Goal: Task Accomplishment & Management: Manage account settings

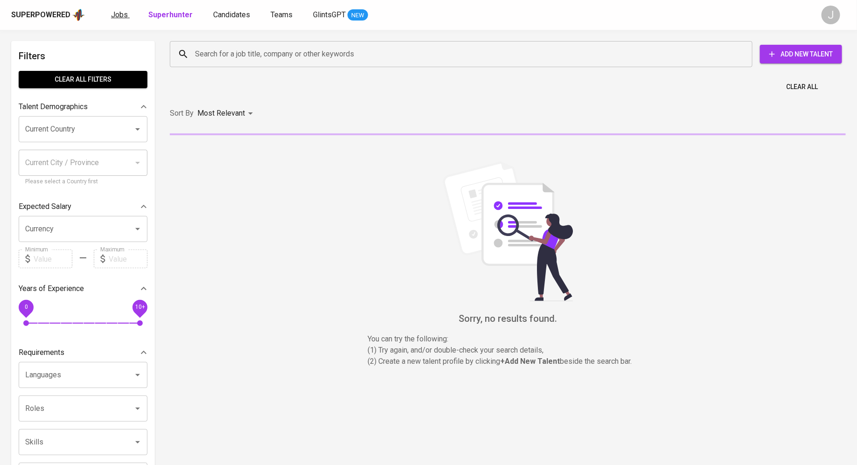
click at [120, 15] on span "Jobs" at bounding box center [119, 14] width 17 height 9
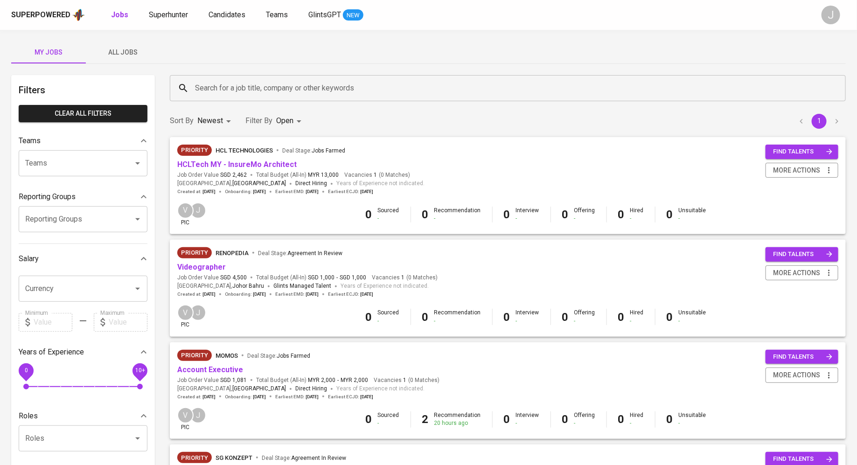
scroll to position [22, 0]
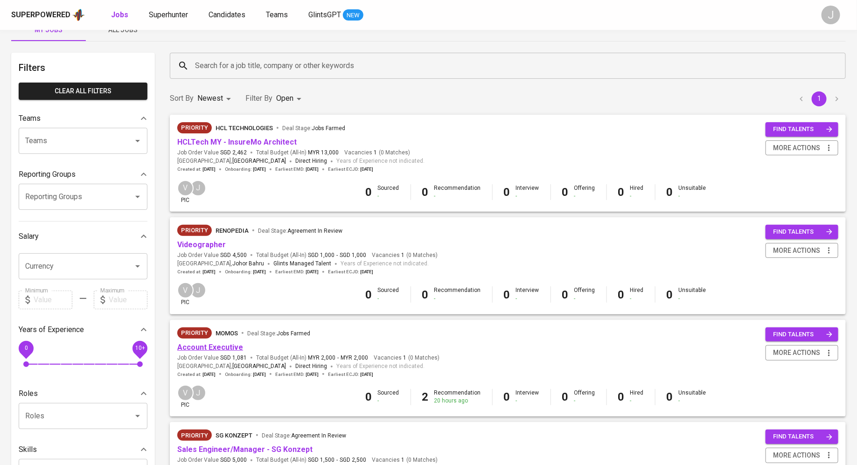
click at [205, 347] on link "Account Executive" at bounding box center [210, 347] width 66 height 9
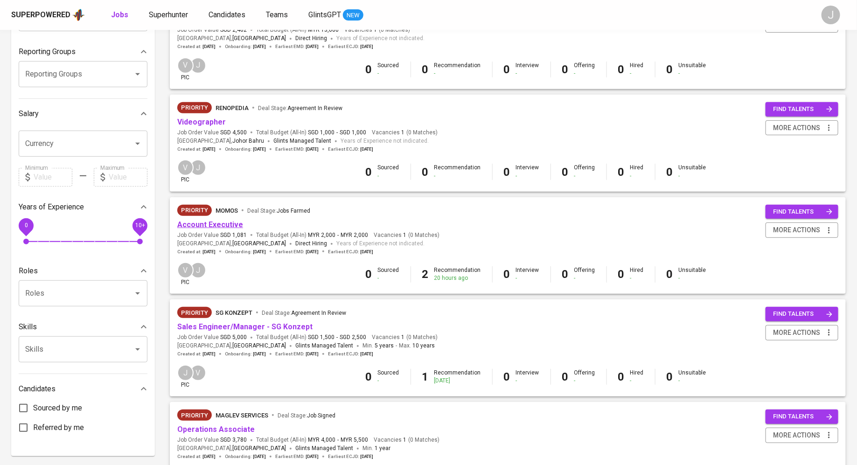
scroll to position [148, 0]
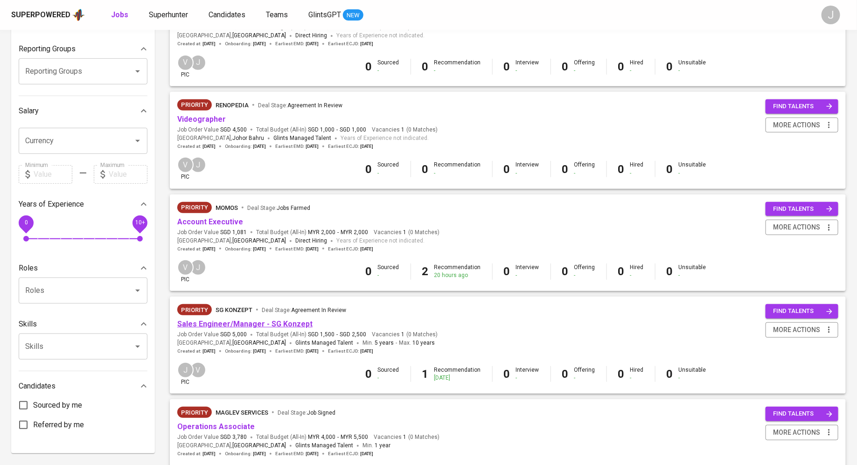
click at [228, 324] on link "Sales Engineer/Manager - SG Konzept" at bounding box center [244, 323] width 135 height 9
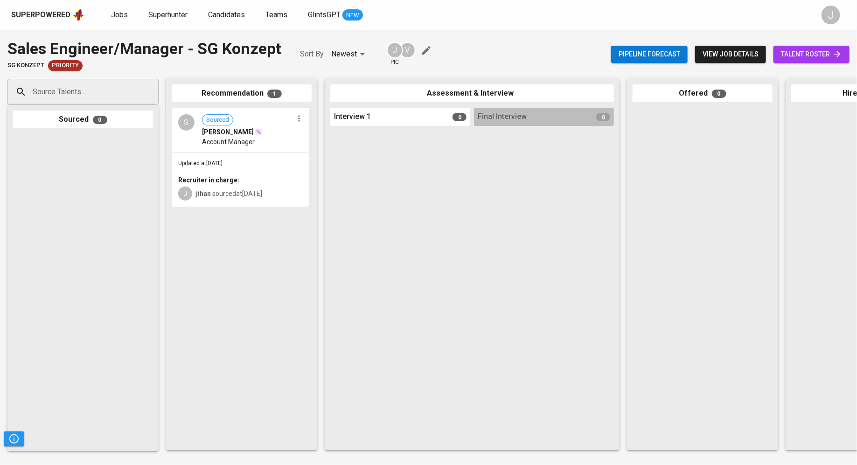
click at [256, 170] on div "Updated at Aug 18, 2025 Recruiter in charge: J jihan sourced at Aug 18, 2025" at bounding box center [241, 179] width 136 height 54
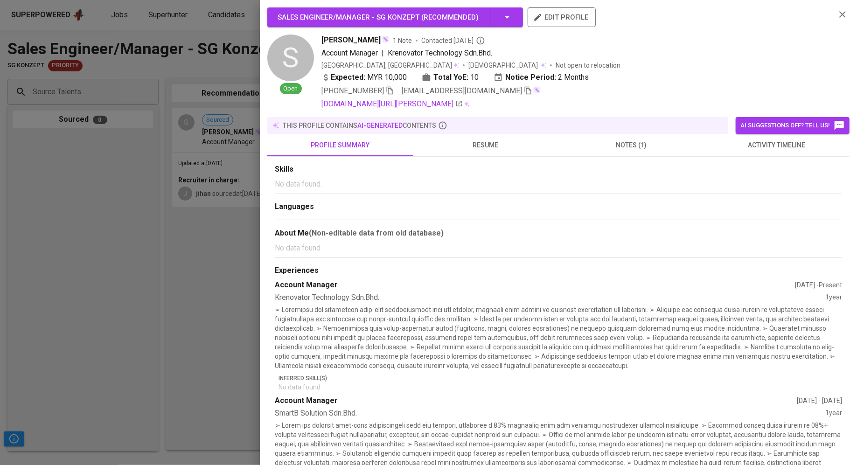
click at [215, 312] on div at bounding box center [428, 232] width 857 height 465
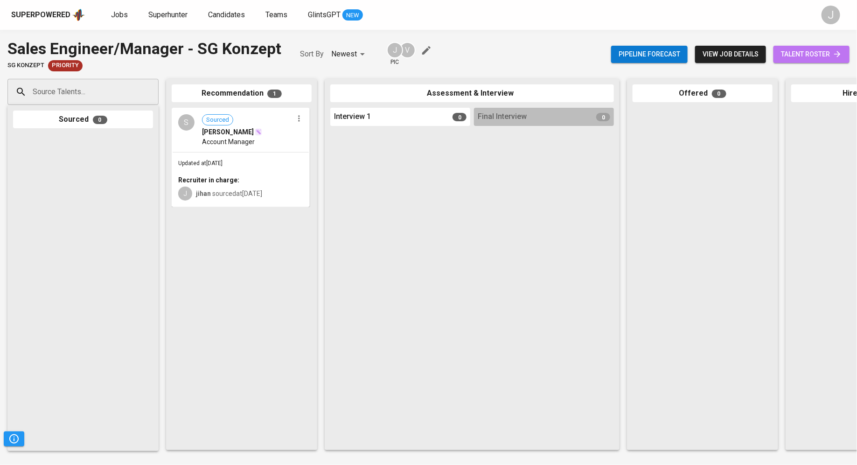
click at [813, 57] on span "talent roster" at bounding box center [811, 54] width 61 height 12
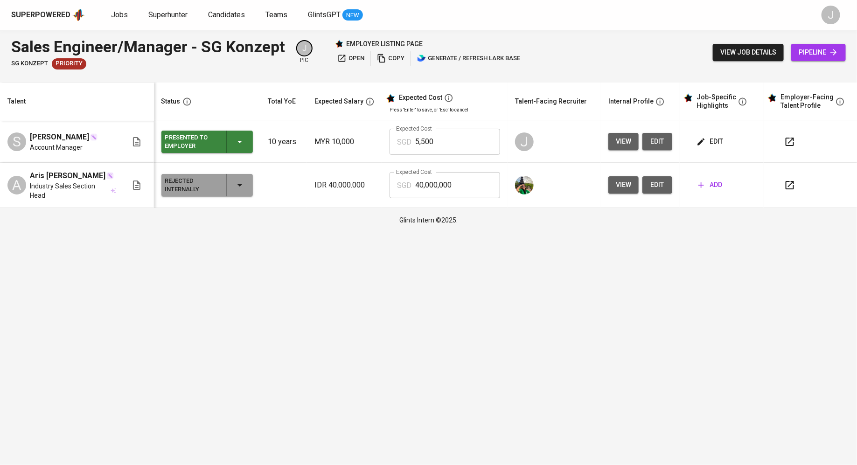
click at [709, 142] on span "edit" at bounding box center [710, 142] width 25 height 12
